Goal: Task Accomplishment & Management: Manage account settings

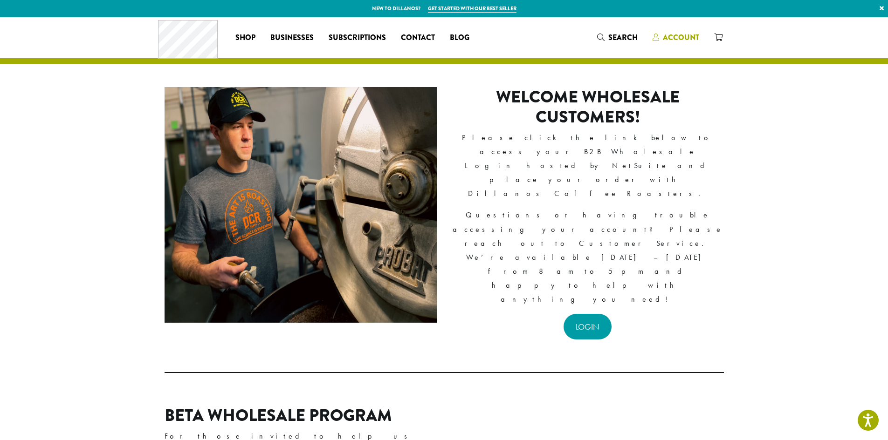
click at [689, 37] on span "Account" at bounding box center [681, 37] width 36 height 11
click at [587, 314] on link "LOGIN" at bounding box center [587, 327] width 48 height 26
click at [583, 314] on link "LOGIN" at bounding box center [587, 327] width 48 height 26
